Goal: Information Seeking & Learning: Find specific page/section

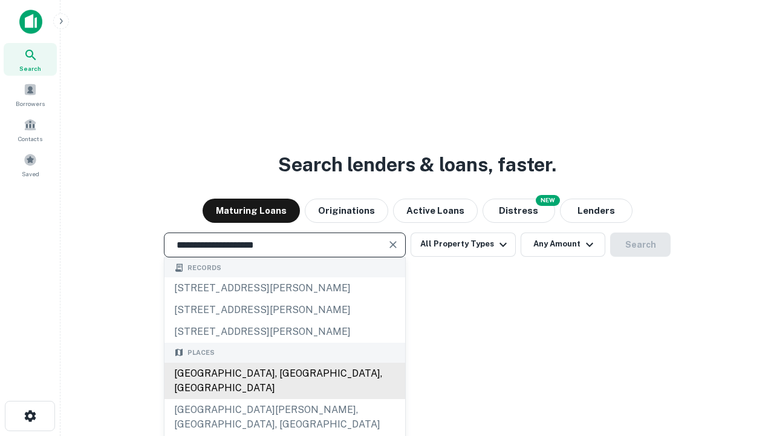
click at [284, 399] on div "[GEOGRAPHIC_DATA], [GEOGRAPHIC_DATA], [GEOGRAPHIC_DATA]" at bounding box center [285, 380] width 241 height 36
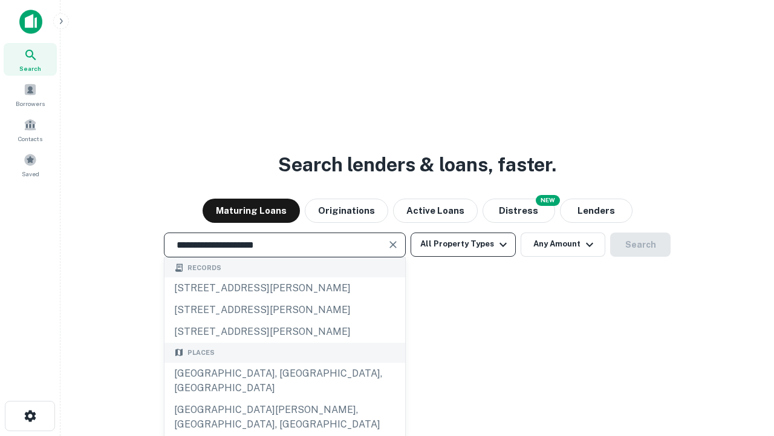
type input "**********"
click at [463, 244] on button "All Property Types" at bounding box center [463, 244] width 105 height 24
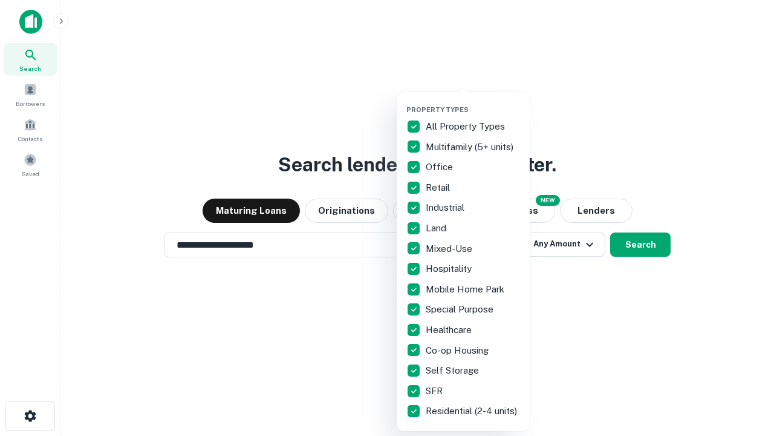
click at [473, 102] on button "button" at bounding box center [473, 102] width 133 height 1
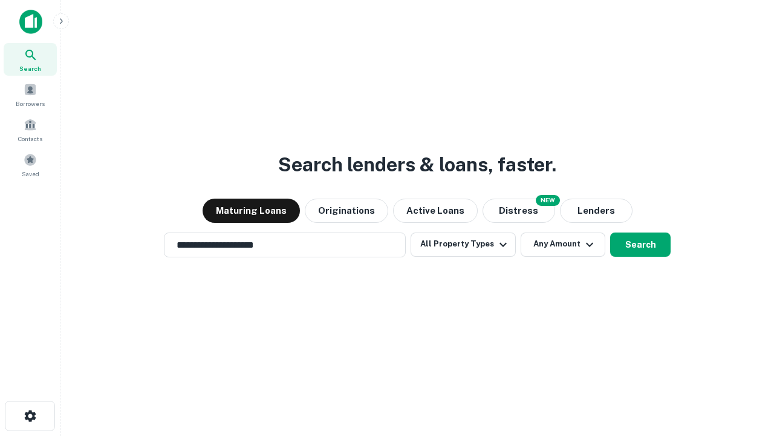
scroll to position [7, 146]
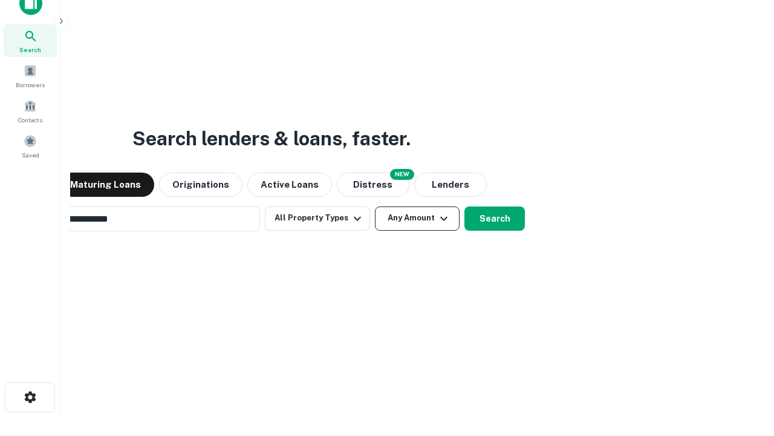
click at [375, 206] on button "Any Amount" at bounding box center [417, 218] width 85 height 24
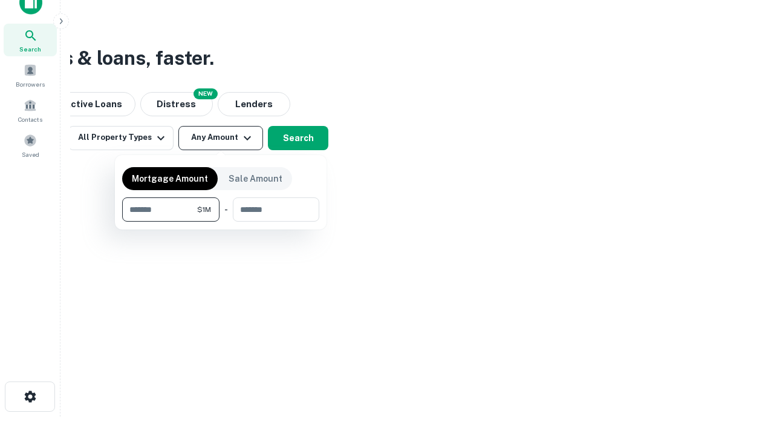
type input "*******"
click at [221, 221] on button "button" at bounding box center [220, 221] width 197 height 1
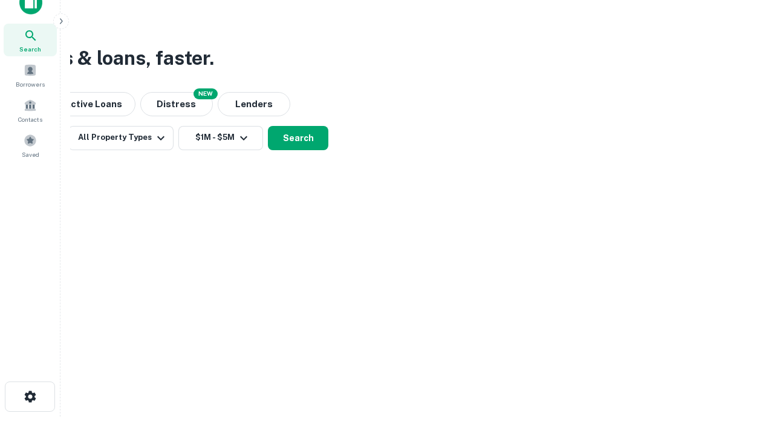
scroll to position [7, 223]
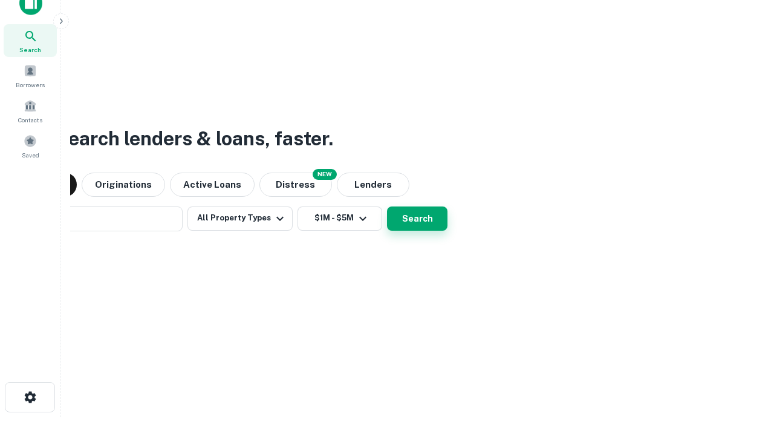
click at [387, 206] on button "Search" at bounding box center [417, 218] width 60 height 24
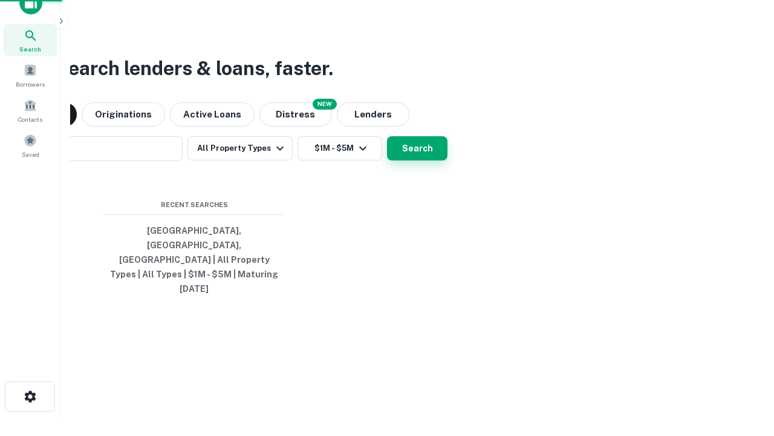
scroll to position [32, 342]
